Goal: Task Accomplishment & Management: Use online tool/utility

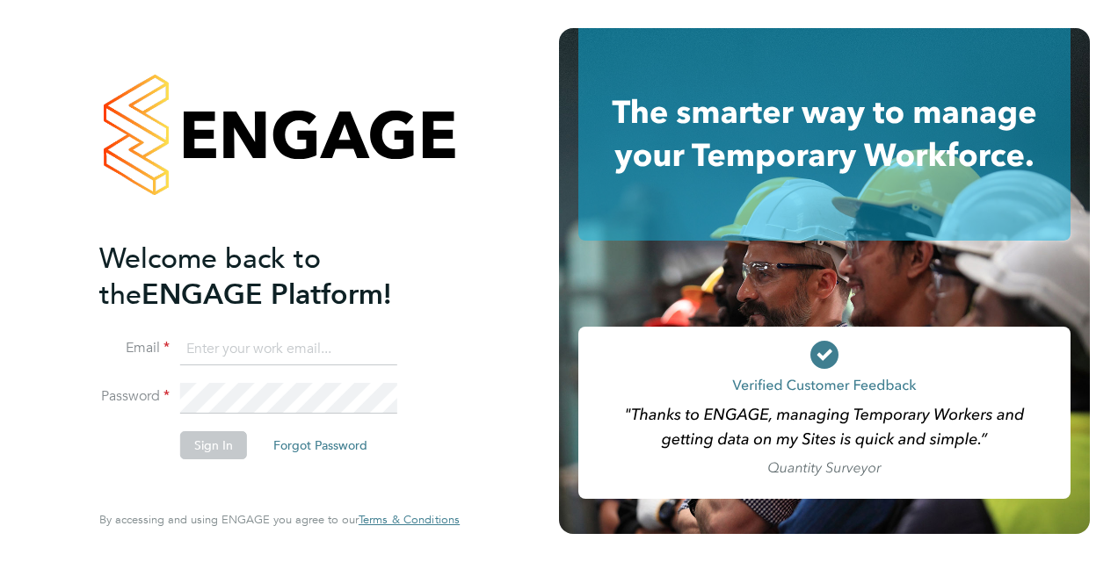
type input "adam.large@vistry.co.uk"
click at [229, 455] on button "Sign In" at bounding box center [213, 445] width 67 height 28
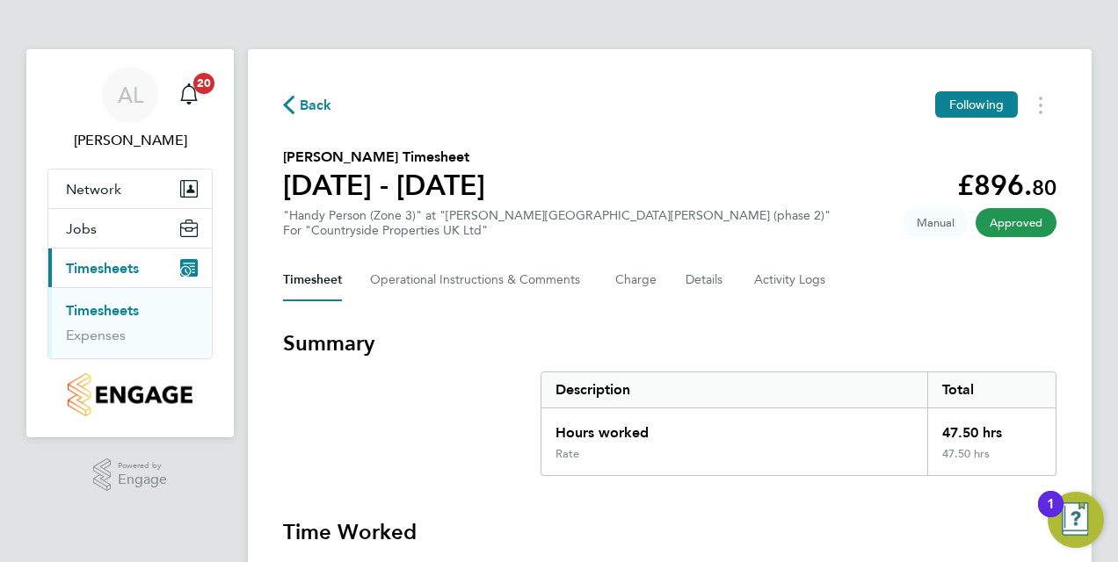
click at [122, 306] on link "Timesheets" at bounding box center [102, 310] width 73 height 17
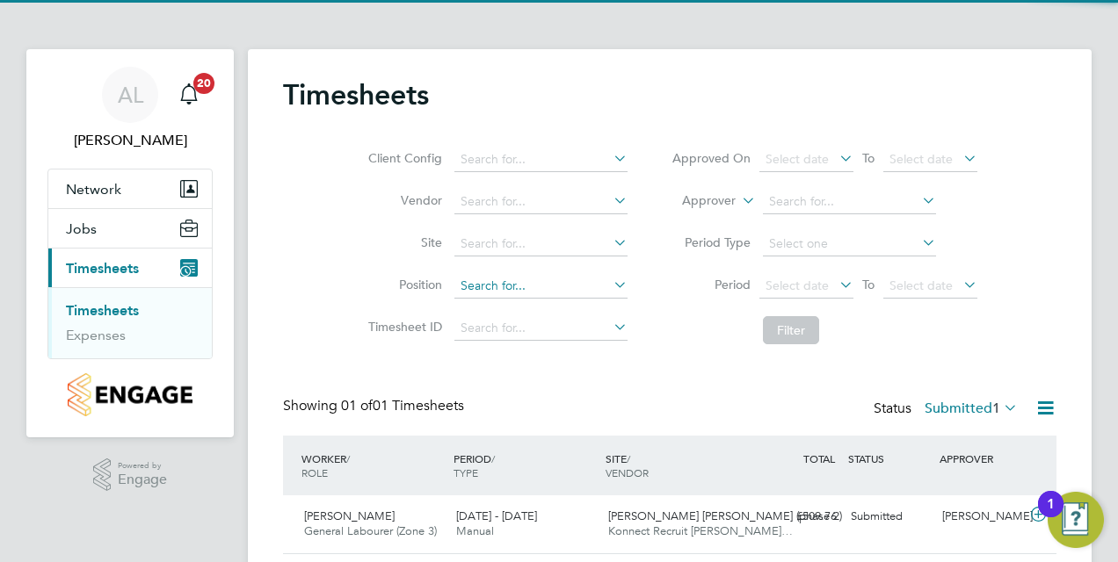
scroll to position [54, 0]
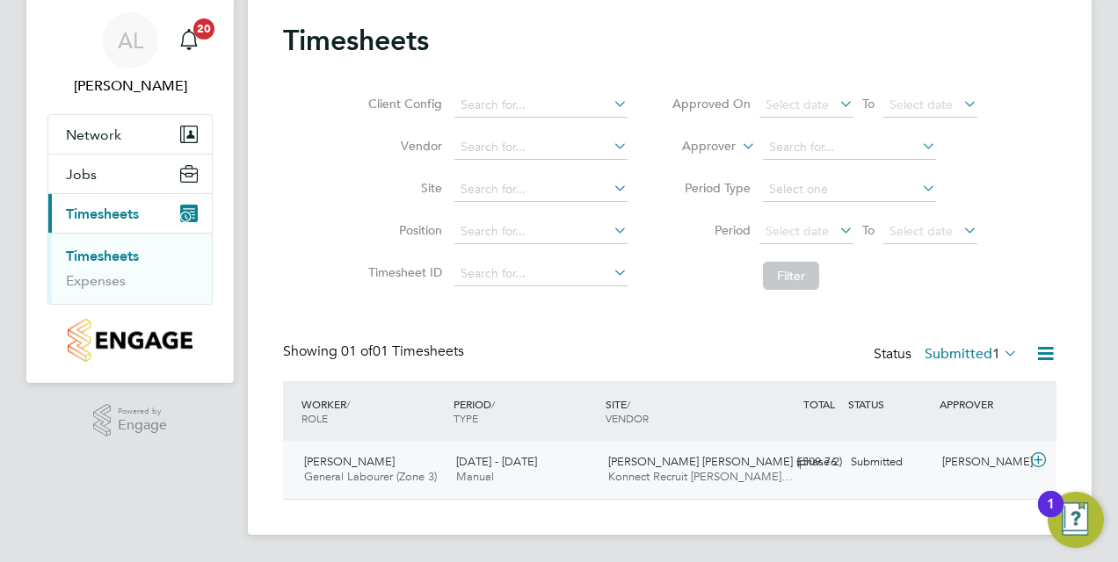
click at [357, 465] on span "[PERSON_NAME]" at bounding box center [349, 461] width 91 height 15
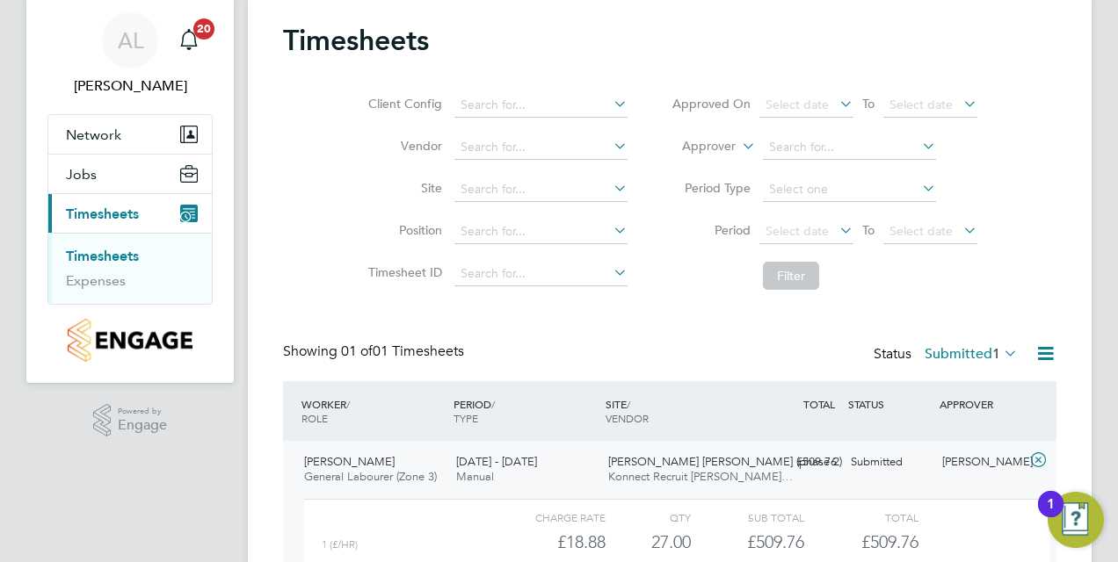
scroll to position [214, 0]
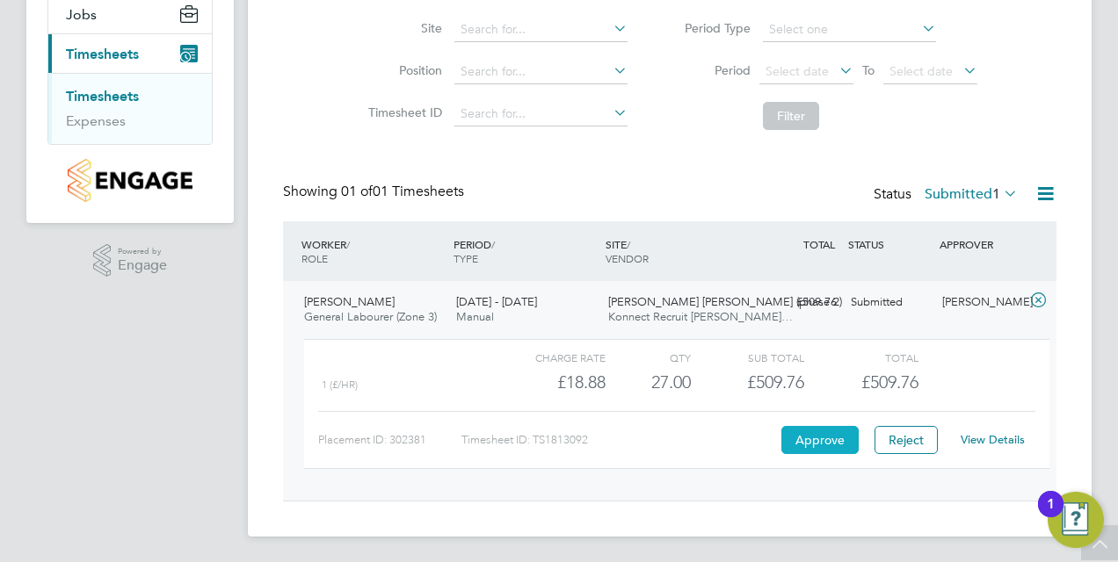
click at [827, 439] on button "Approve" at bounding box center [819, 440] width 77 height 28
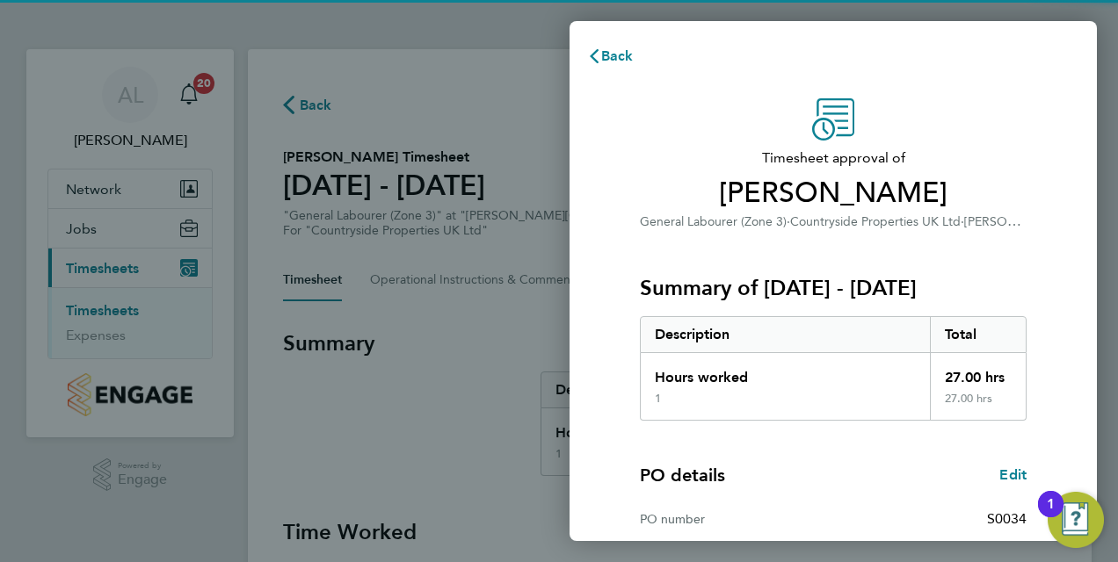
scroll to position [278, 0]
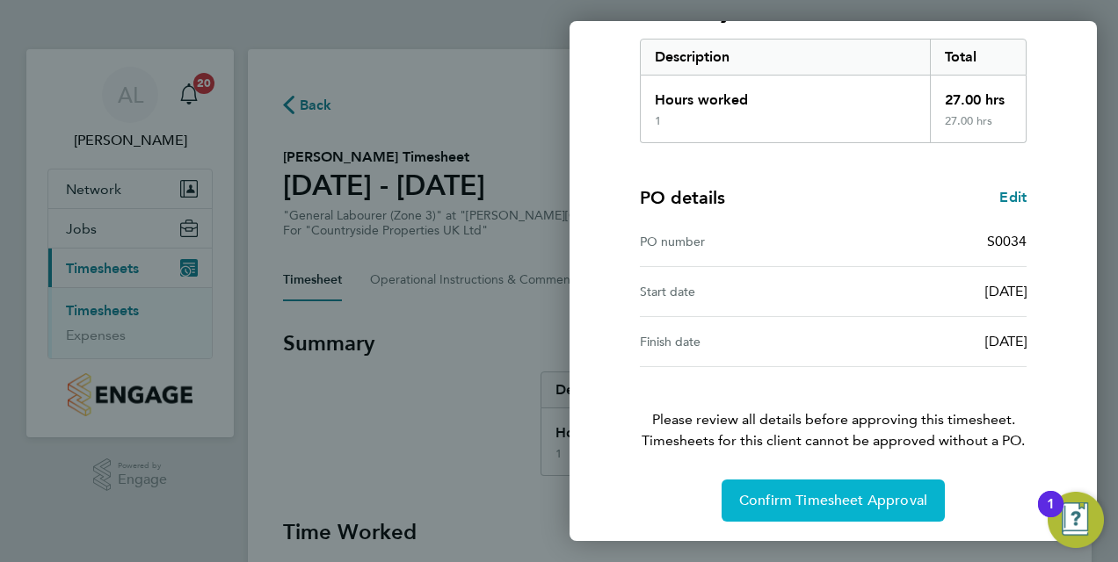
click at [841, 499] on span "Confirm Timesheet Approval" at bounding box center [833, 501] width 188 height 18
